Goal: Task Accomplishment & Management: Manage account settings

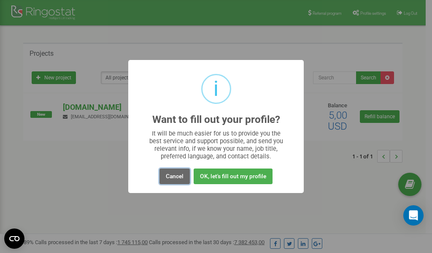
click at [175, 175] on button "Cancel" at bounding box center [174, 176] width 30 height 16
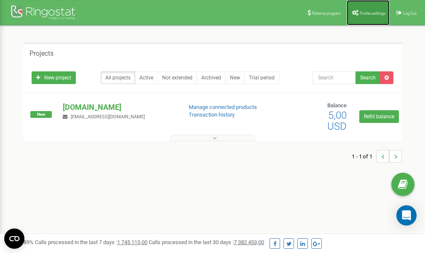
click at [366, 15] on link "Profile settings" at bounding box center [368, 12] width 43 height 25
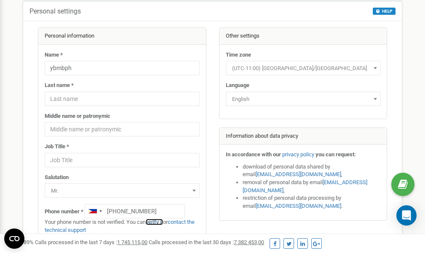
click at [157, 222] on link "verify it" at bounding box center [154, 221] width 17 height 6
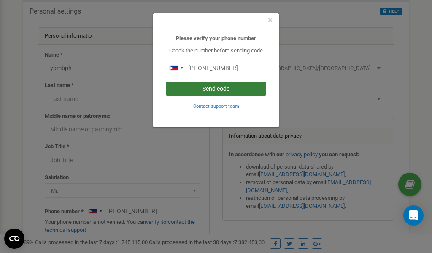
click at [203, 88] on button "Send code" at bounding box center [216, 88] width 100 height 14
